Goal: Task Accomplishment & Management: Complete application form

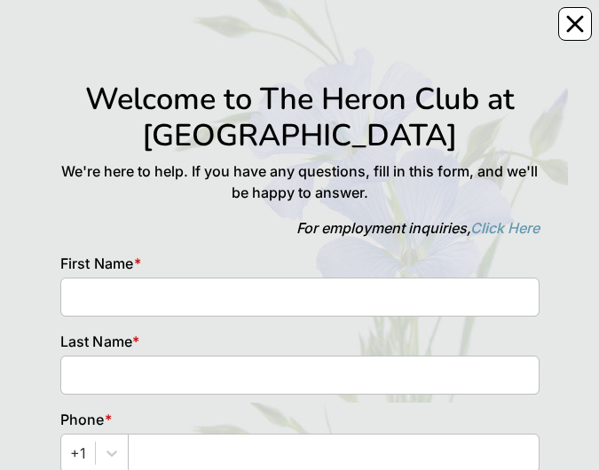
scroll to position [7, 0]
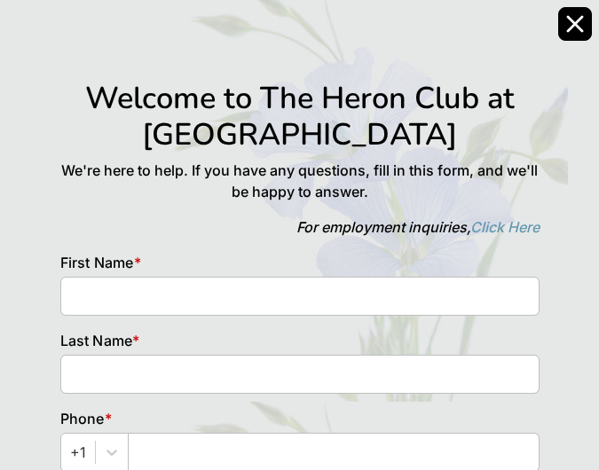
click at [571, 19] on icon "Close" at bounding box center [575, 24] width 18 height 18
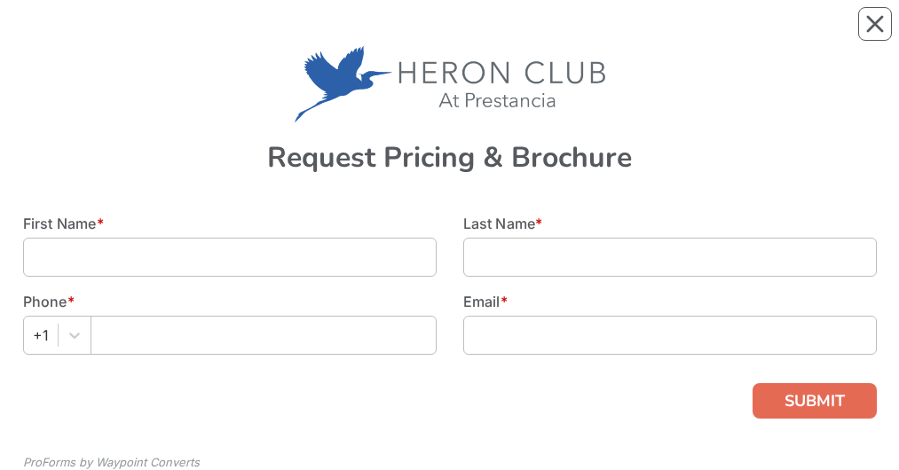
scroll to position [2, 0]
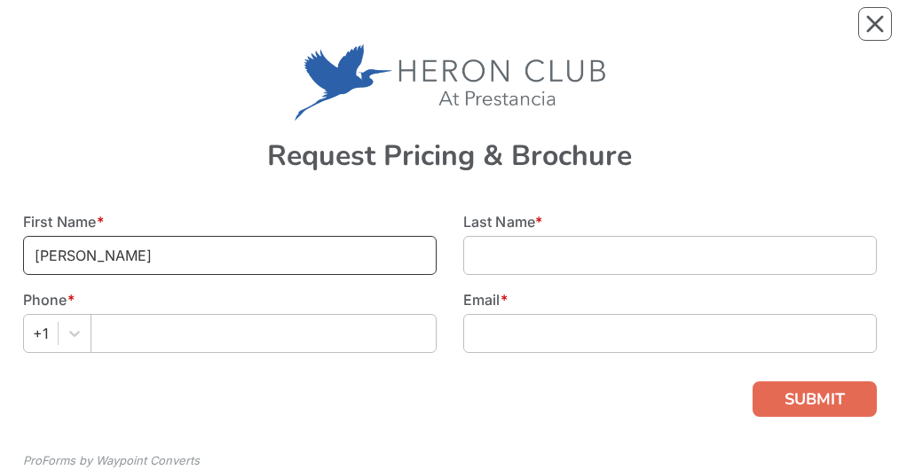
type input "[PERSON_NAME]"
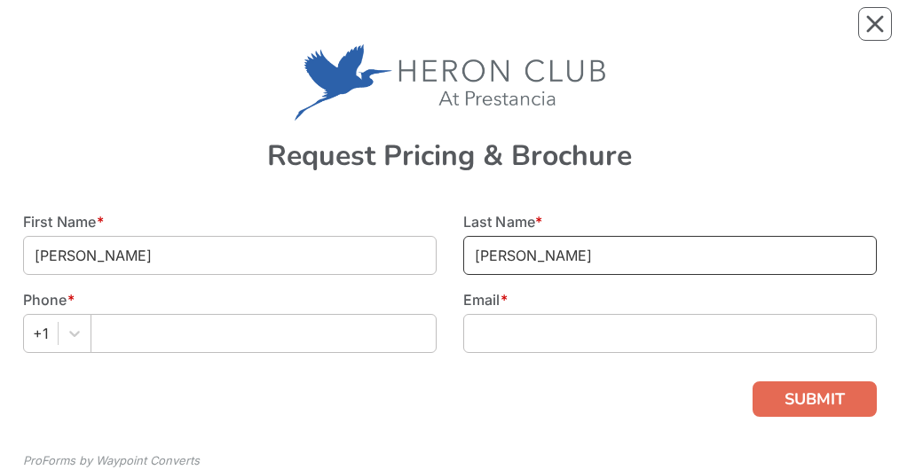
type input "[PERSON_NAME]"
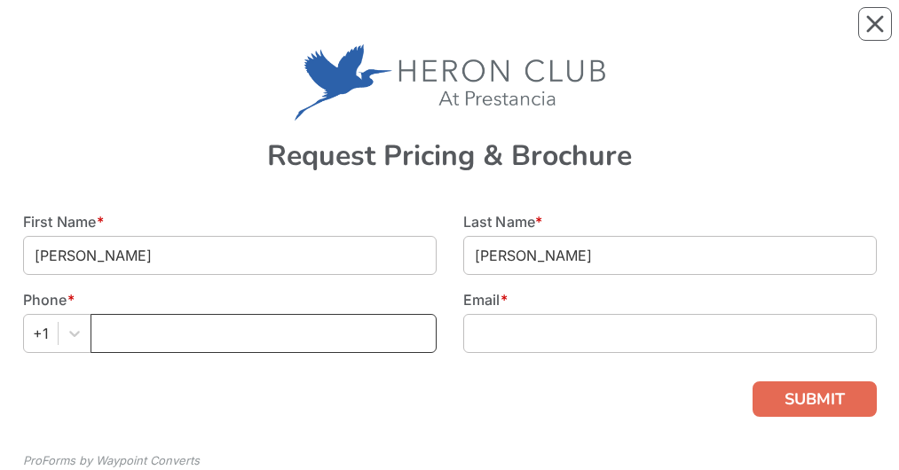
click at [100, 333] on input "text" at bounding box center [264, 333] width 346 height 39
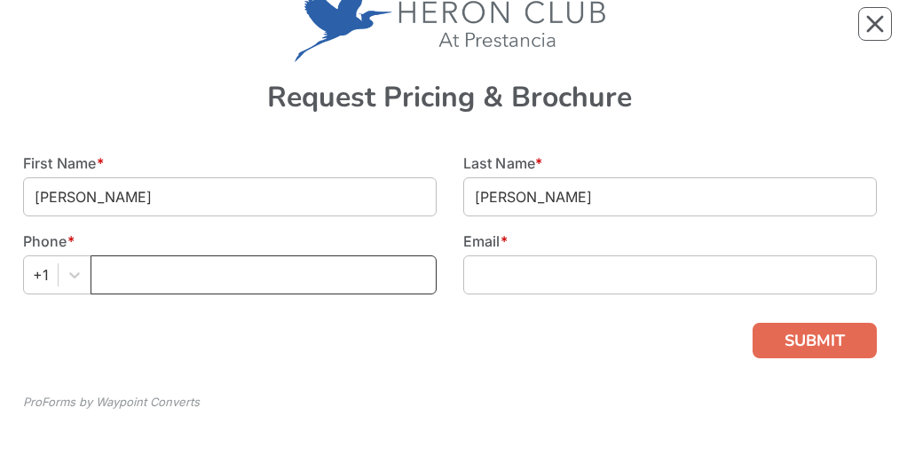
scroll to position [60, 0]
type input "6179606104"
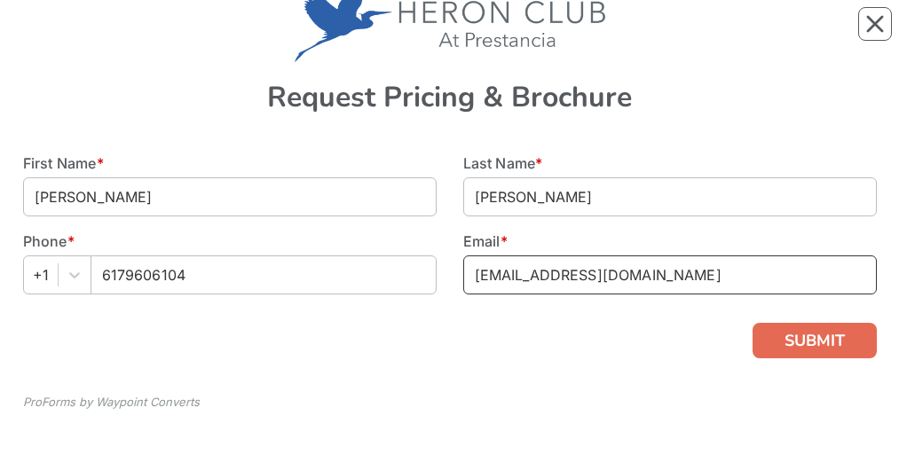
scroll to position [0, 0]
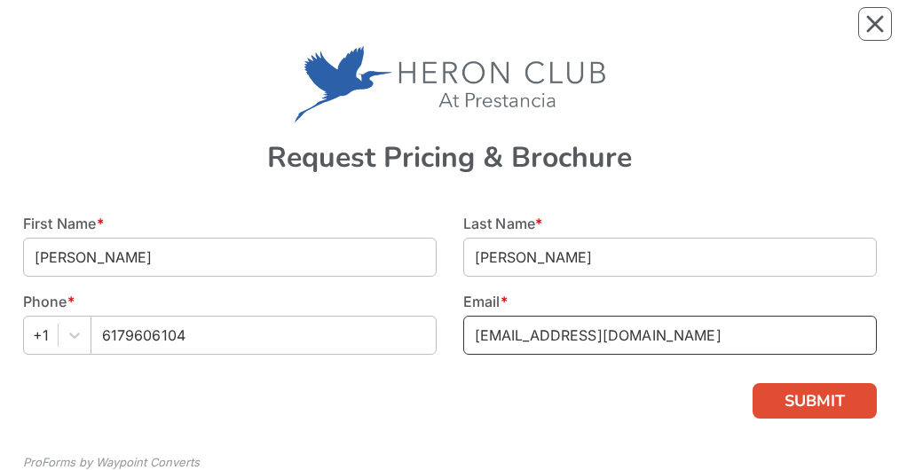
type input "[EMAIL_ADDRESS][DOMAIN_NAME]"
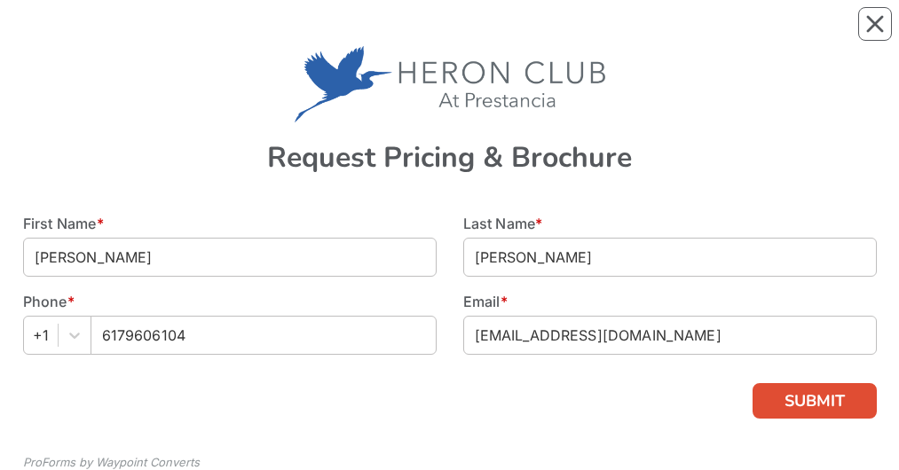
click at [813, 402] on button "SUBMIT" at bounding box center [814, 400] width 124 height 35
